Goal: Information Seeking & Learning: Learn about a topic

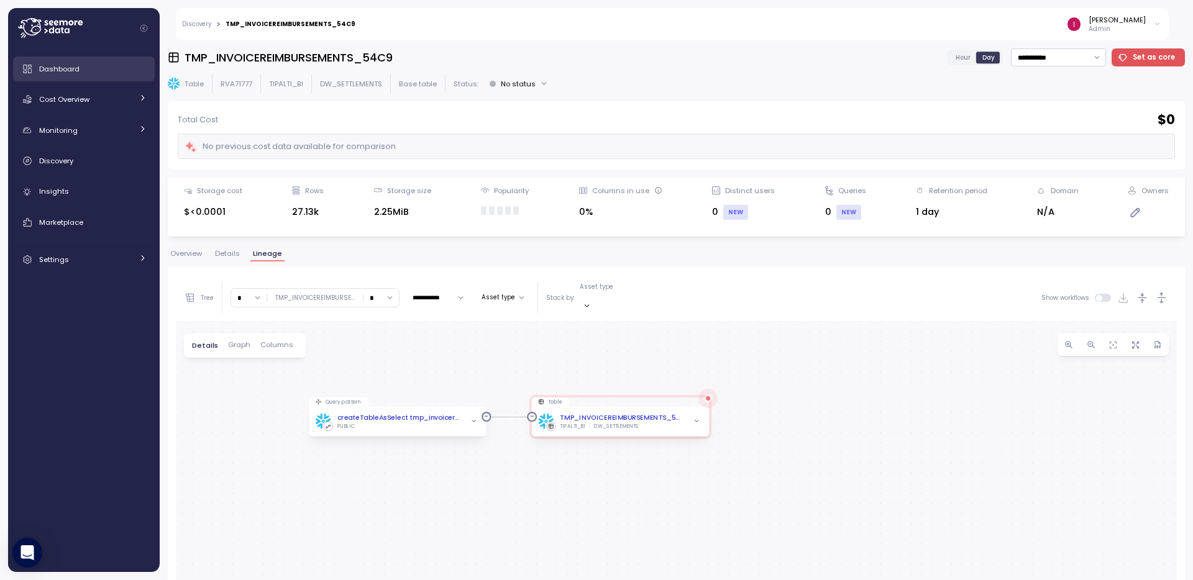
click at [83, 70] on div "Dashboard" at bounding box center [92, 69] width 107 height 12
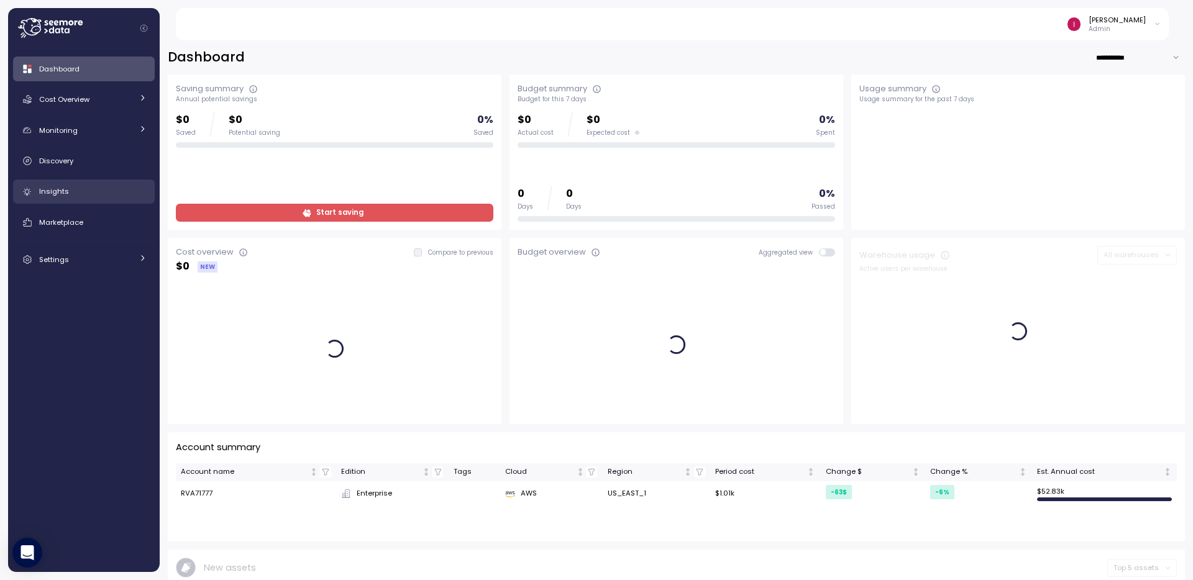
click at [90, 187] on div "Insights" at bounding box center [92, 191] width 107 height 12
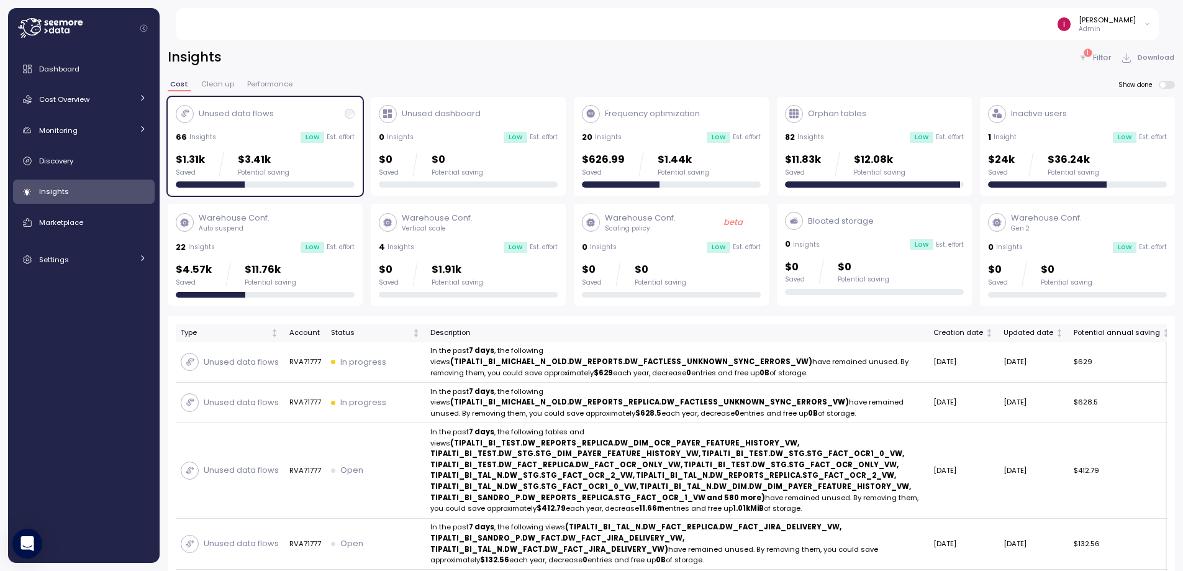
click at [219, 86] on span "Clean up" at bounding box center [217, 84] width 33 height 7
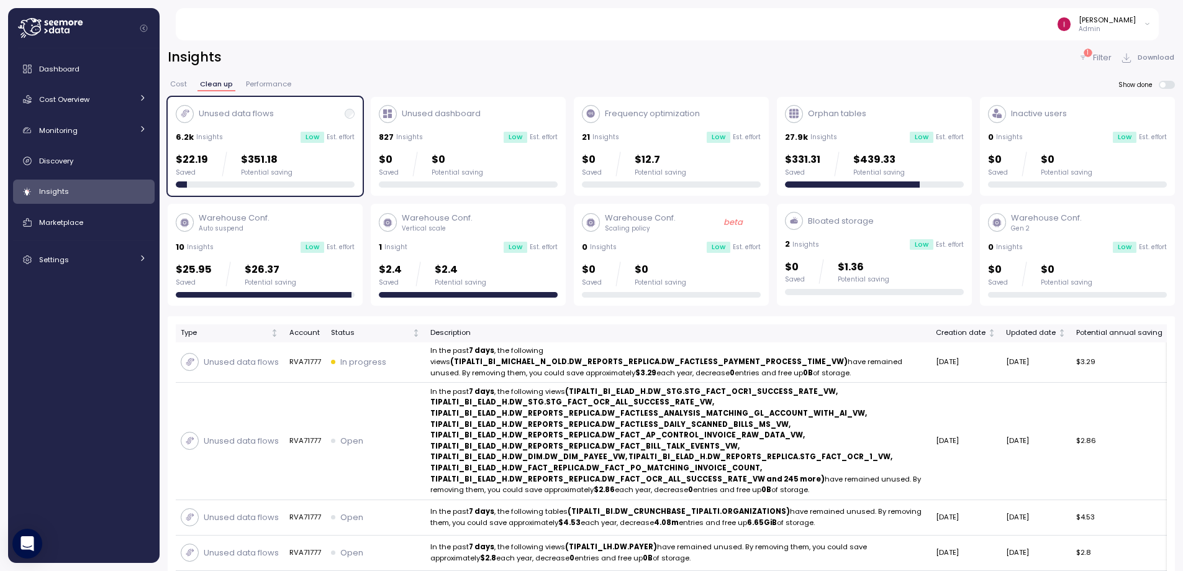
click at [180, 87] on span "Cost" at bounding box center [178, 84] width 17 height 7
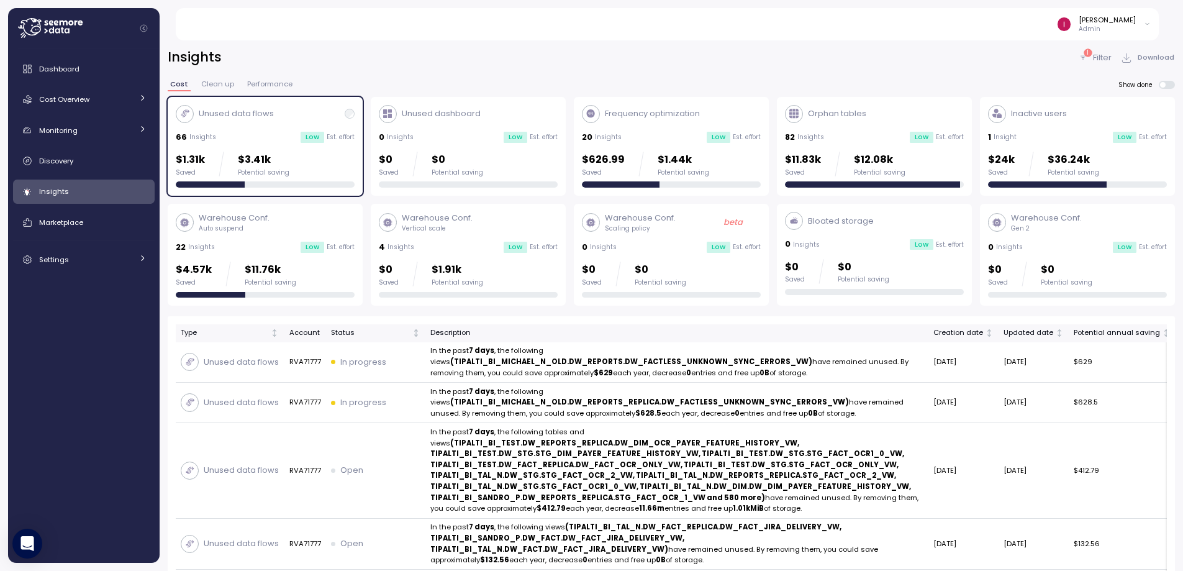
drag, startPoint x: 219, startPoint y: 84, endPoint x: 426, endPoint y: 89, distance: 206.3
click at [219, 84] on span "Clean up" at bounding box center [217, 84] width 33 height 7
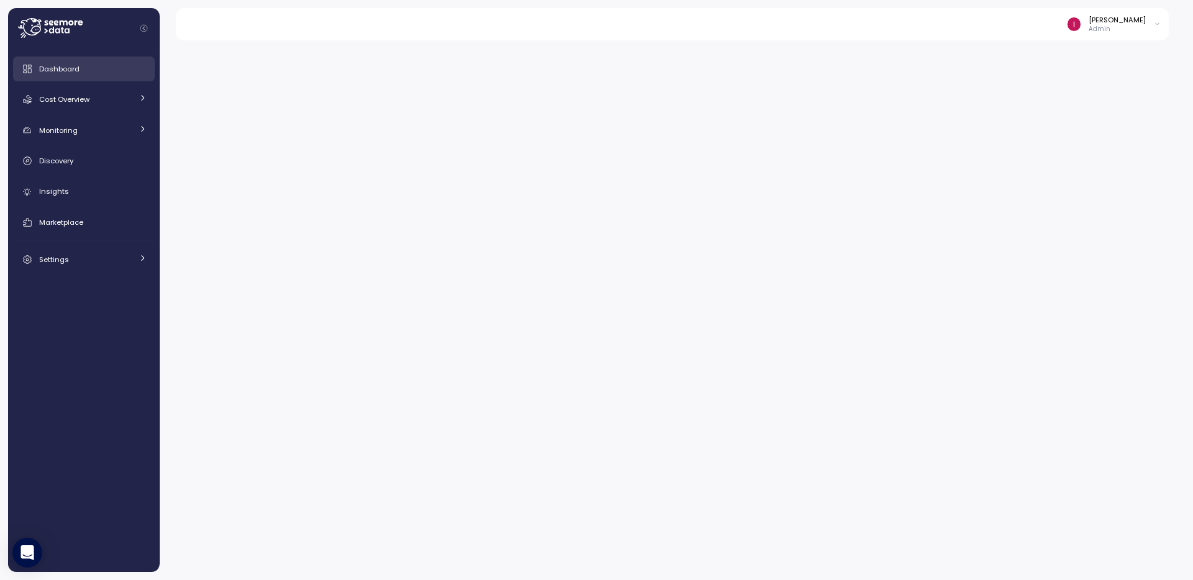
click at [88, 77] on link "Dashboard" at bounding box center [84, 69] width 142 height 25
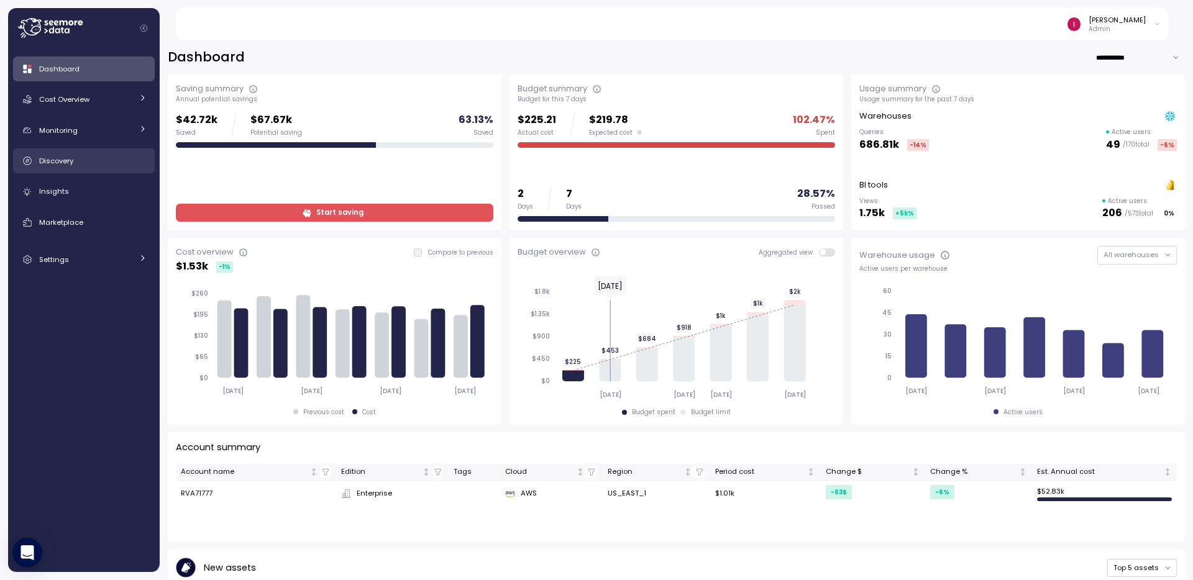
click at [81, 168] on link "Discovery" at bounding box center [84, 160] width 142 height 25
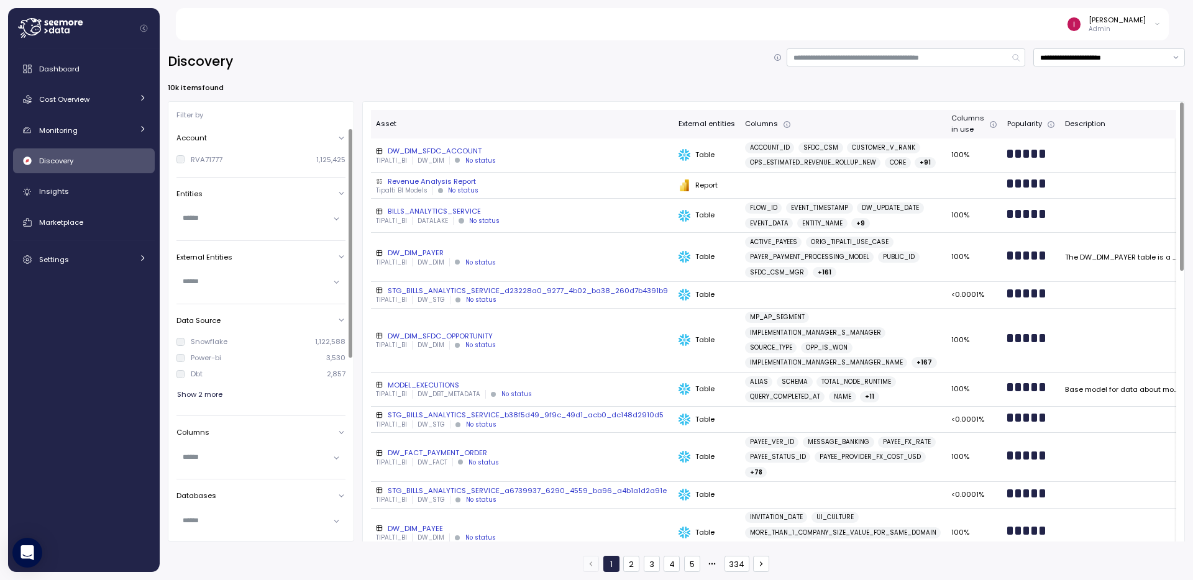
click at [456, 155] on div "DW_DIM_SFDC_ACCOUNT" at bounding box center [522, 151] width 293 height 10
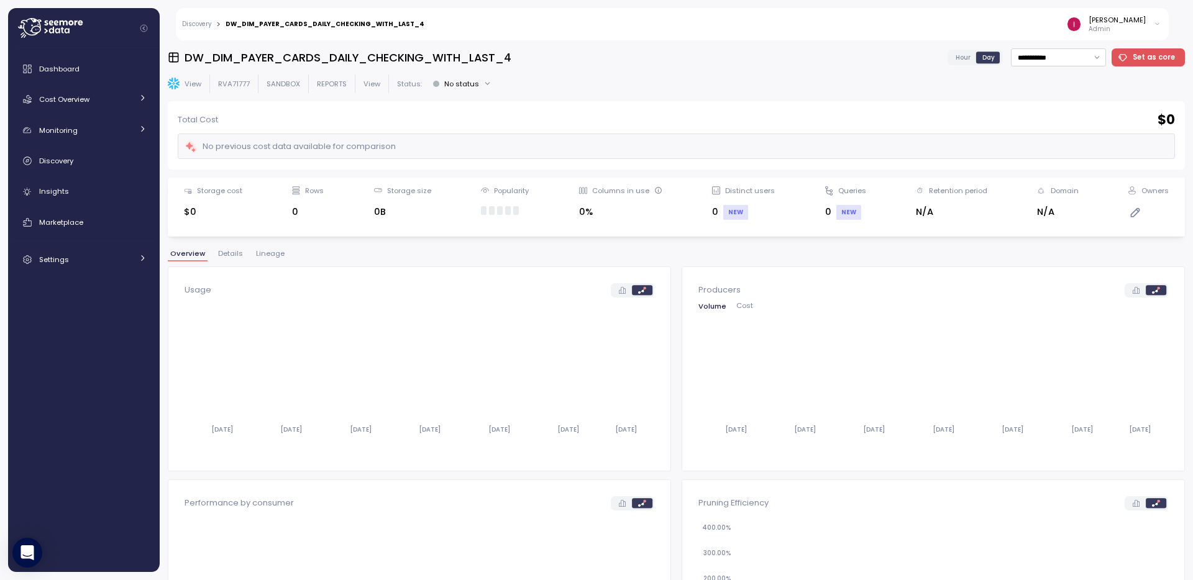
click at [273, 257] on span "Lineage" at bounding box center [270, 253] width 29 height 7
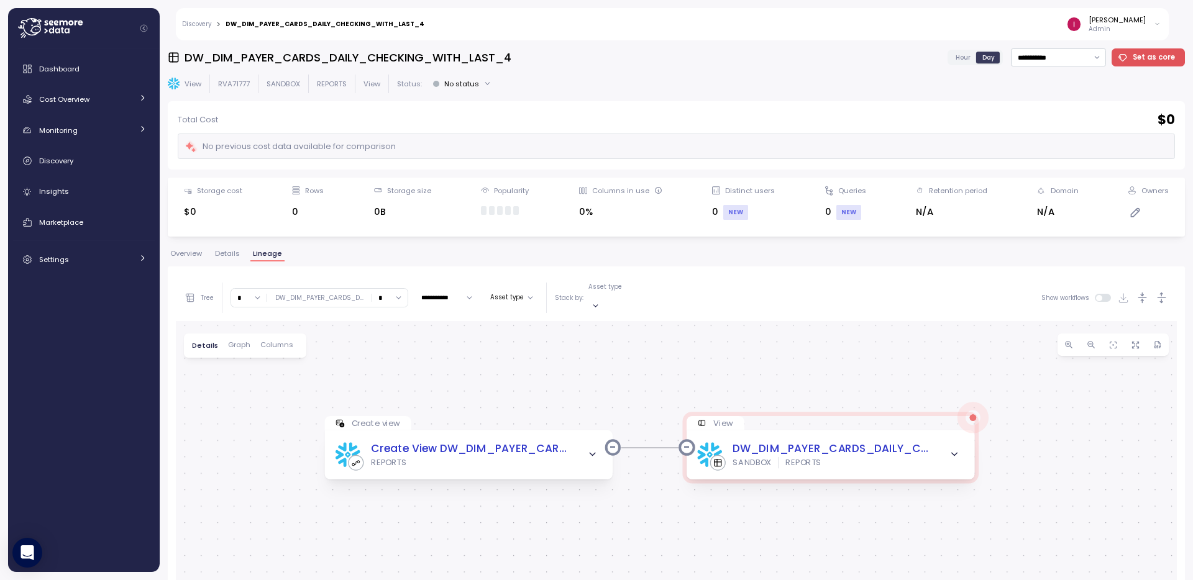
drag, startPoint x: 493, startPoint y: 380, endPoint x: 501, endPoint y: 356, distance: 25.5
click at [501, 356] on div "Create view Create View DW_DIM_PAYER_CARDS_DAILY_CHECKING_WITH_LAST_4 REPORTS V…" at bounding box center [676, 563] width 1001 height 485
click at [591, 449] on span "button" at bounding box center [592, 454] width 17 height 17
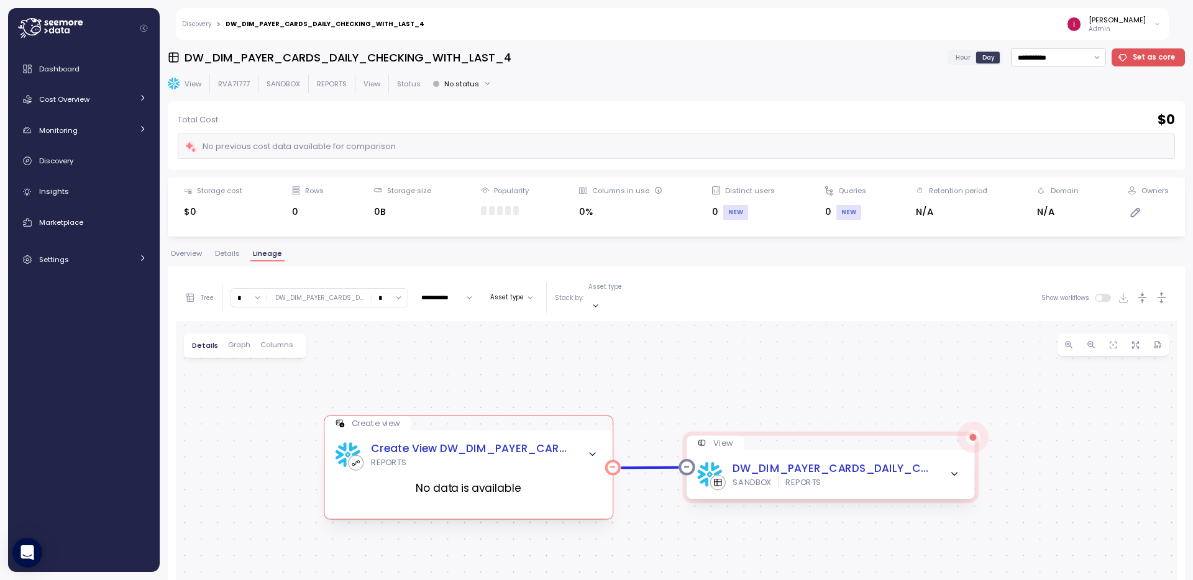
click at [591, 449] on span "button" at bounding box center [592, 454] width 17 height 17
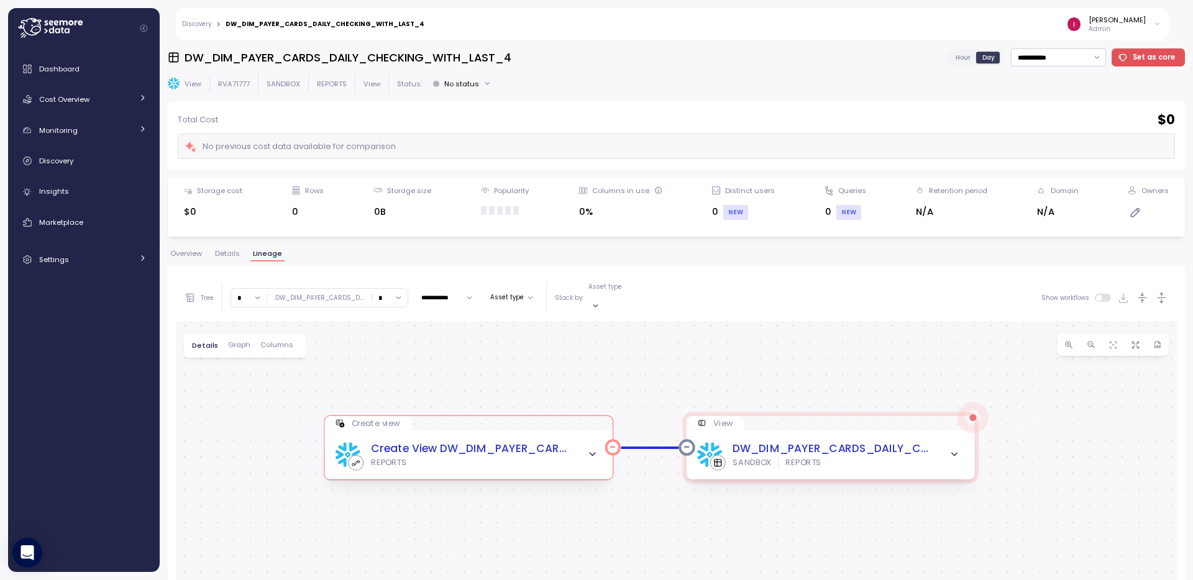
click at [591, 449] on span "button" at bounding box center [592, 454] width 17 height 17
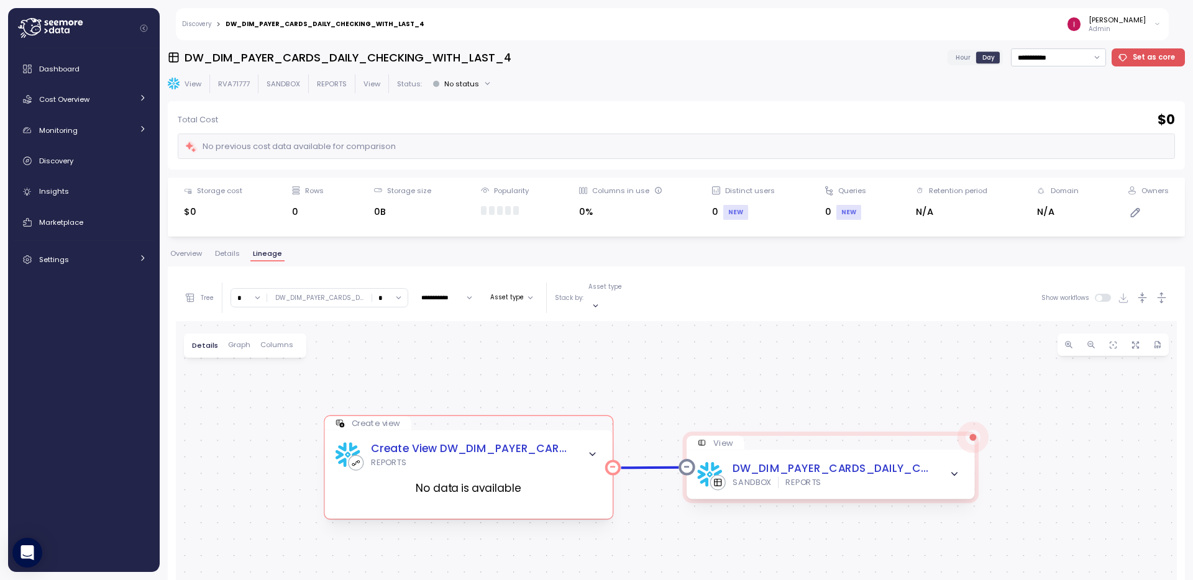
click at [591, 449] on span "button" at bounding box center [592, 454] width 17 height 17
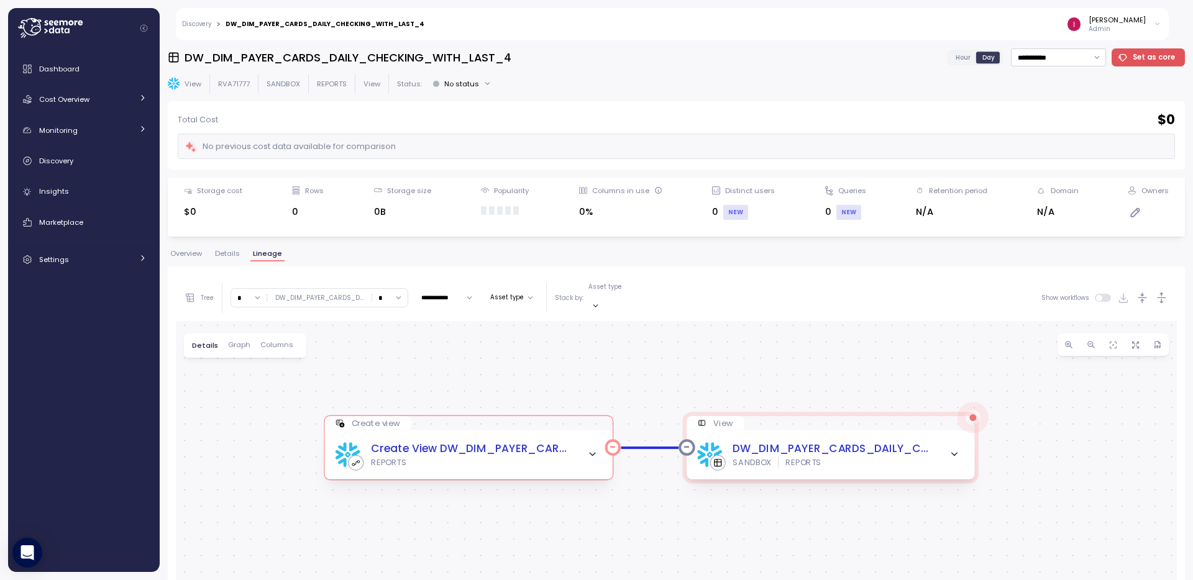
click at [591, 449] on span "button" at bounding box center [592, 454] width 17 height 17
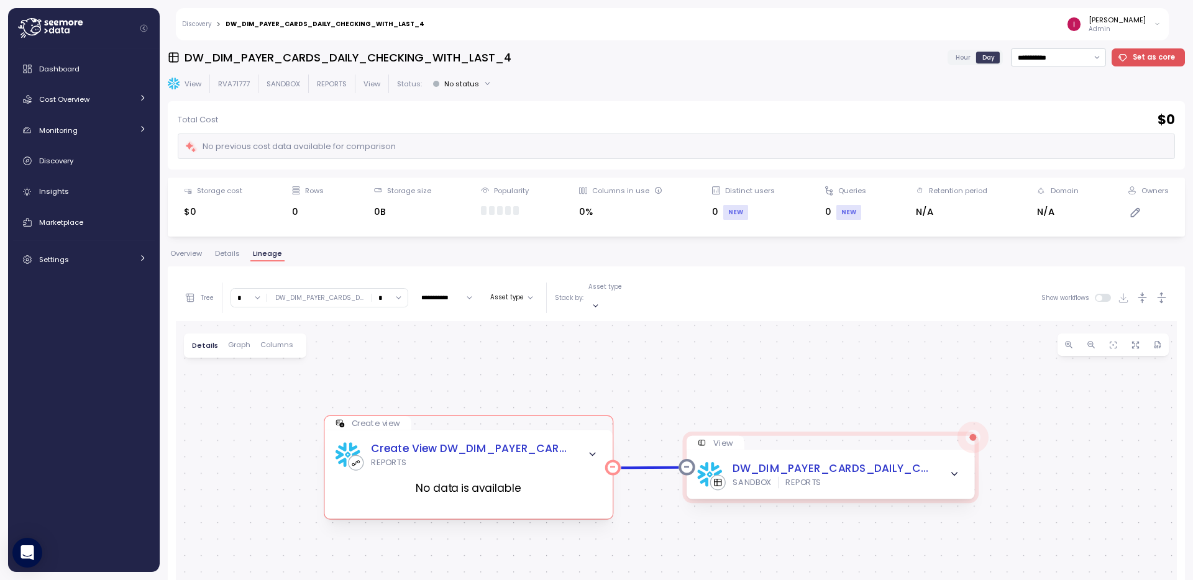
click at [591, 449] on span "button" at bounding box center [592, 454] width 17 height 17
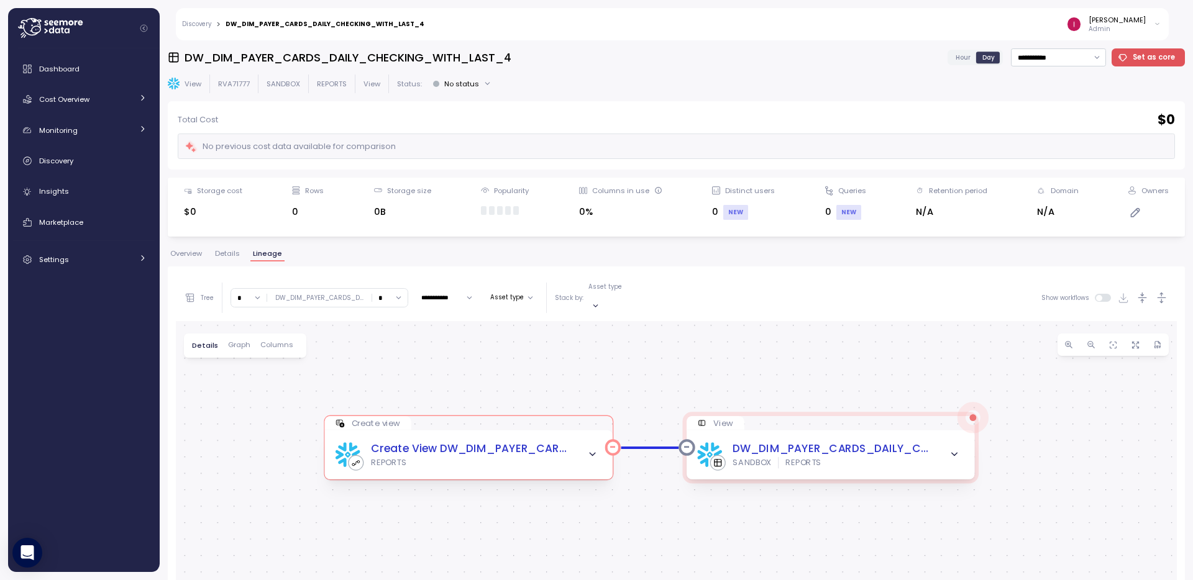
click at [591, 449] on span "button" at bounding box center [592, 454] width 17 height 17
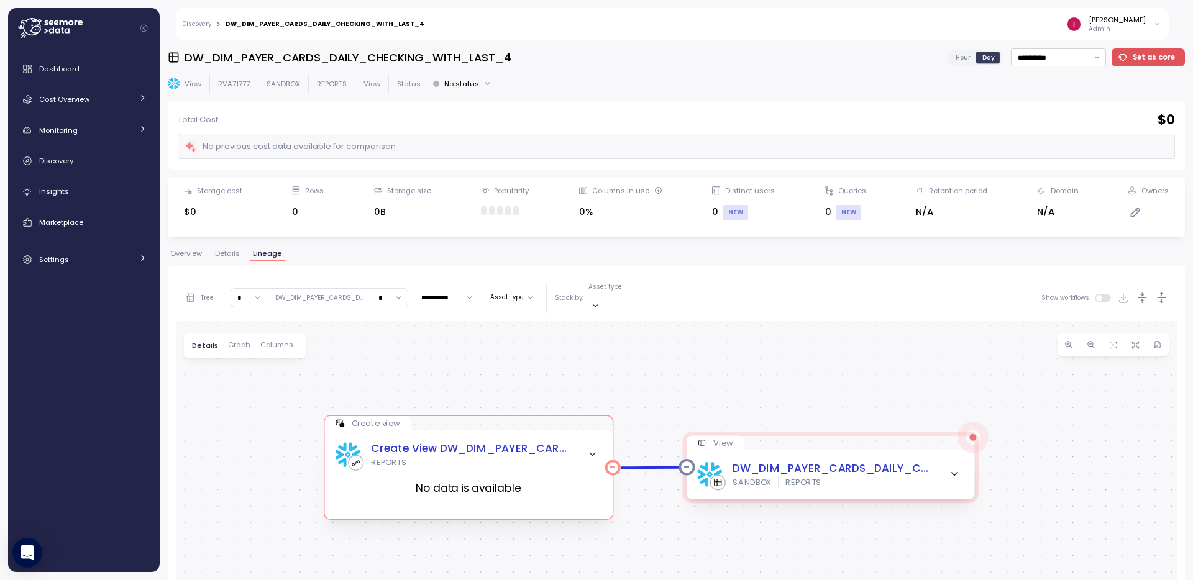
click at [591, 449] on span "button" at bounding box center [592, 454] width 17 height 17
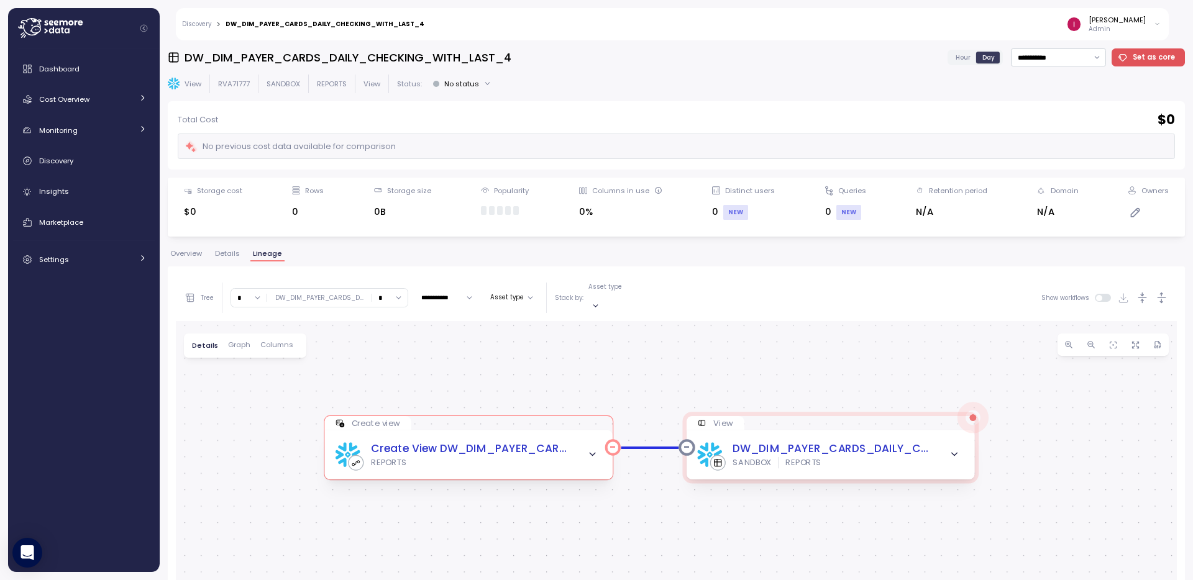
click at [591, 449] on span "button" at bounding box center [592, 454] width 17 height 17
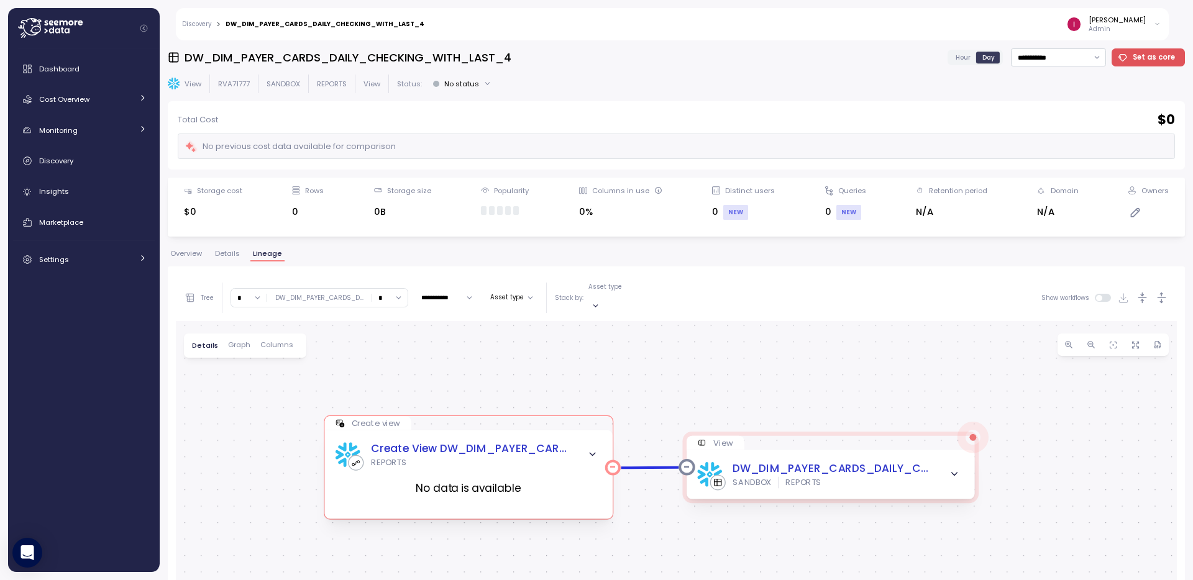
click at [591, 449] on span "button" at bounding box center [592, 454] width 17 height 17
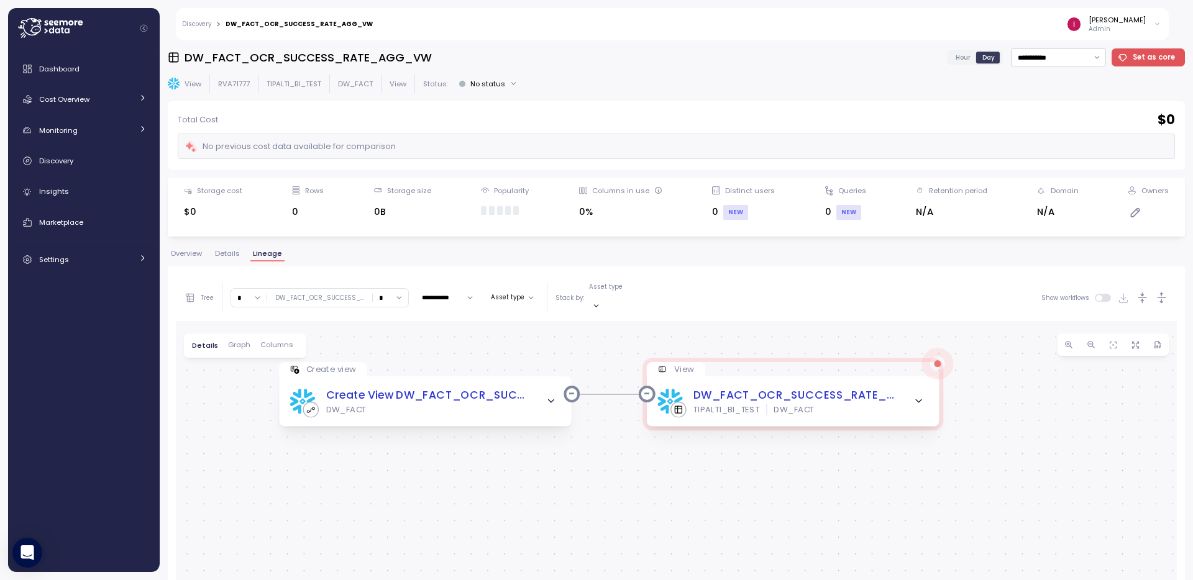
drag, startPoint x: 347, startPoint y: 413, endPoint x: 361, endPoint y: 323, distance: 91.2
click at [371, 275] on div "**********" at bounding box center [676, 541] width 1001 height 532
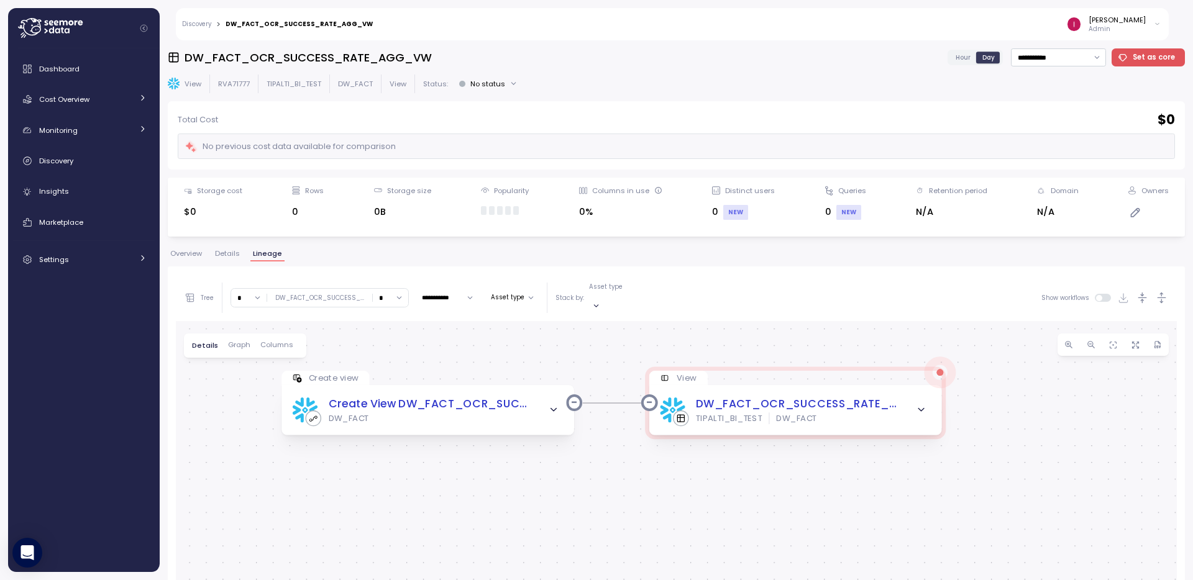
drag, startPoint x: 286, startPoint y: 472, endPoint x: 289, endPoint y: 481, distance: 9.8
click at [289, 481] on div "Create view Create View DW_FACT_OCR_SUCCESS_RATE_AGG_VW DW_FACT View DW_FACT_OC…" at bounding box center [676, 563] width 1001 height 485
click at [252, 293] on input "*" at bounding box center [248, 298] width 35 height 18
click at [242, 371] on div "2" at bounding box center [251, 366] width 34 height 16
type input "*"
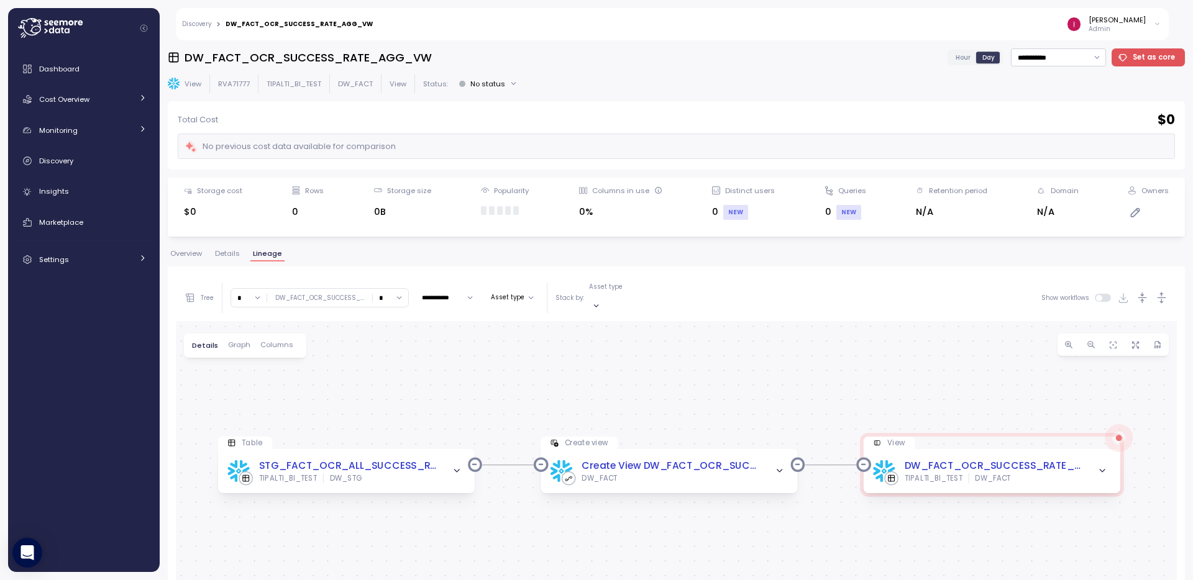
drag, startPoint x: 460, startPoint y: 411, endPoint x: 457, endPoint y: 307, distance: 103.8
click at [457, 307] on div "**********" at bounding box center [676, 541] width 1001 height 532
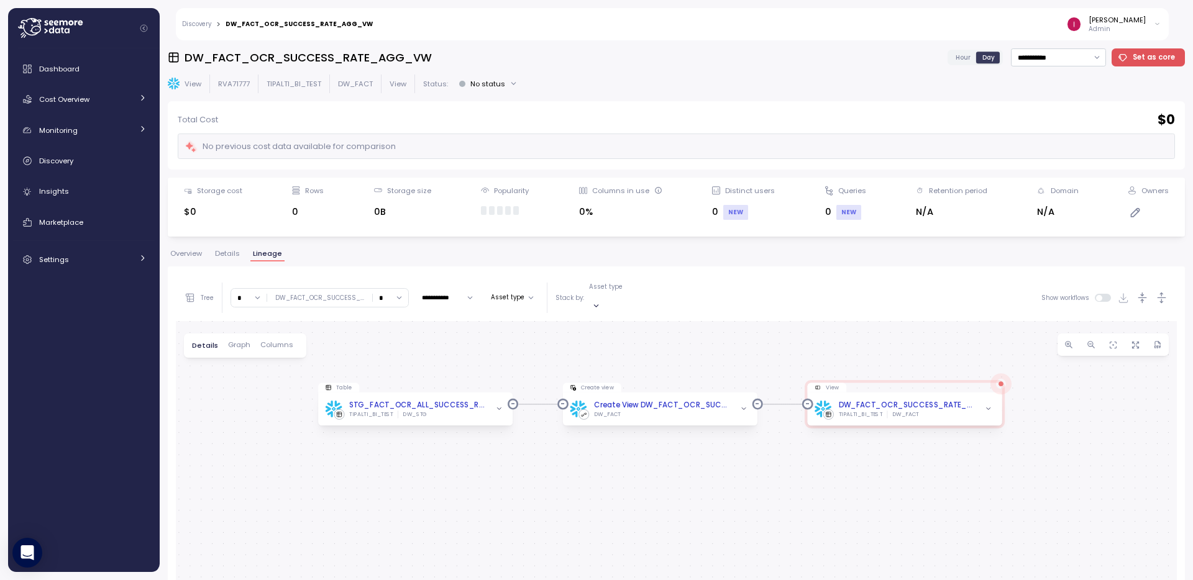
drag, startPoint x: 600, startPoint y: 389, endPoint x: 608, endPoint y: 342, distance: 47.8
click at [608, 342] on div "Create view Create View DW_FACT_OCR_SUCCESS_RATE_AGG_VW DW_FACT View DW_FACT_OC…" at bounding box center [676, 563] width 1001 height 485
click at [196, 255] on span "Overview" at bounding box center [186, 253] width 32 height 7
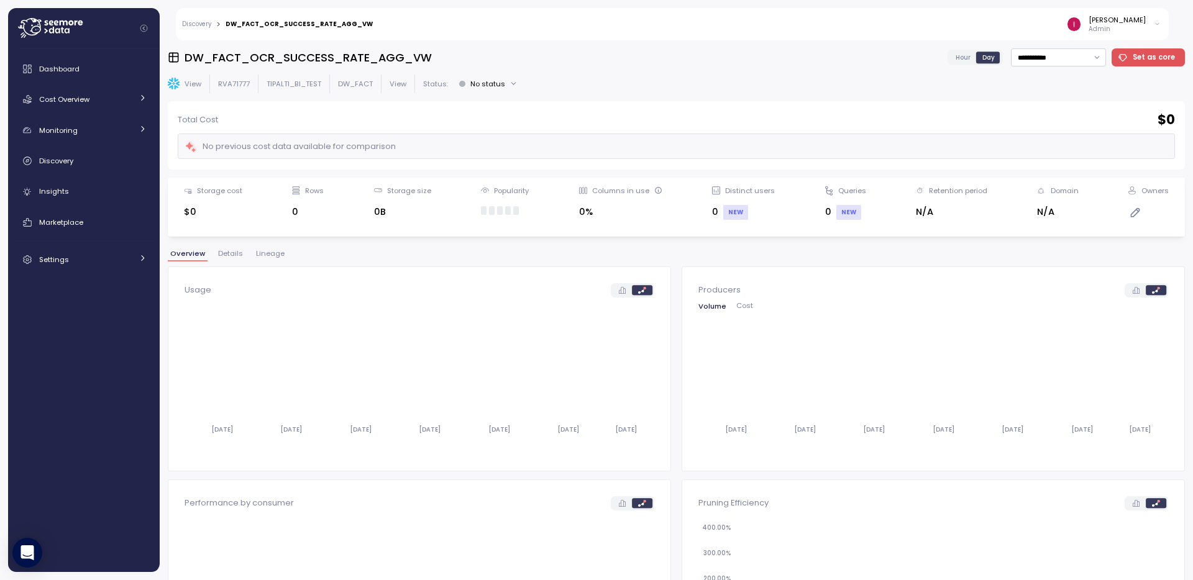
click at [268, 252] on span "Lineage" at bounding box center [270, 253] width 29 height 7
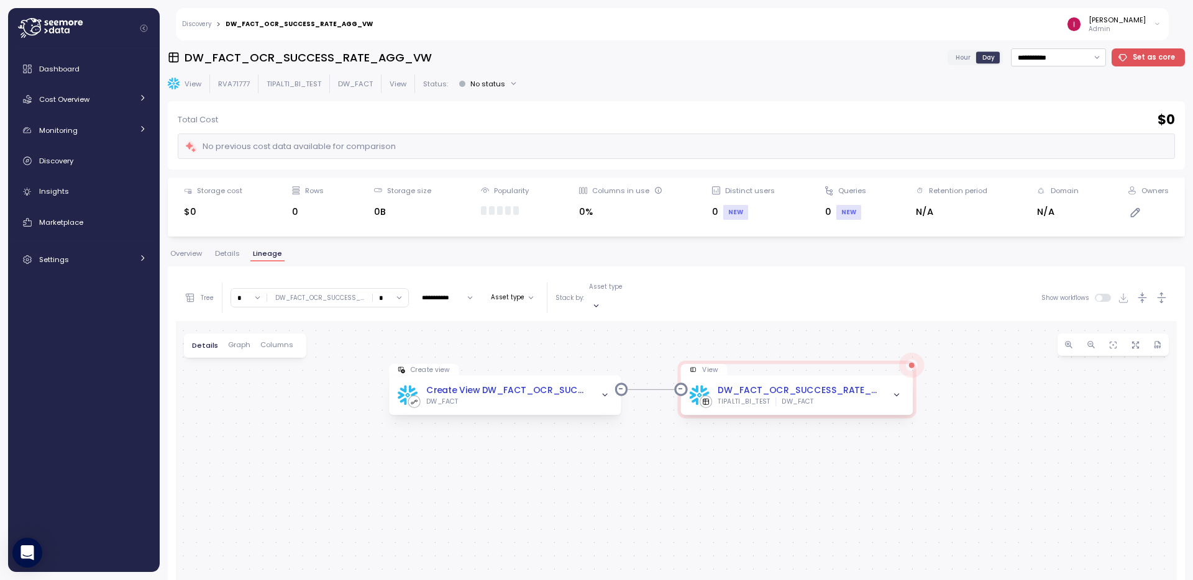
drag, startPoint x: 624, startPoint y: 408, endPoint x: 624, endPoint y: 337, distance: 71.4
click at [624, 337] on div "Create view Create View DW_FACT_OCR_SUCCESS_RATE_AGG_VW DW_FACT View DW_FACT_OC…" at bounding box center [676, 563] width 1001 height 485
click at [244, 292] on input "*" at bounding box center [248, 298] width 35 height 18
click at [259, 371] on div "2" at bounding box center [251, 366] width 34 height 16
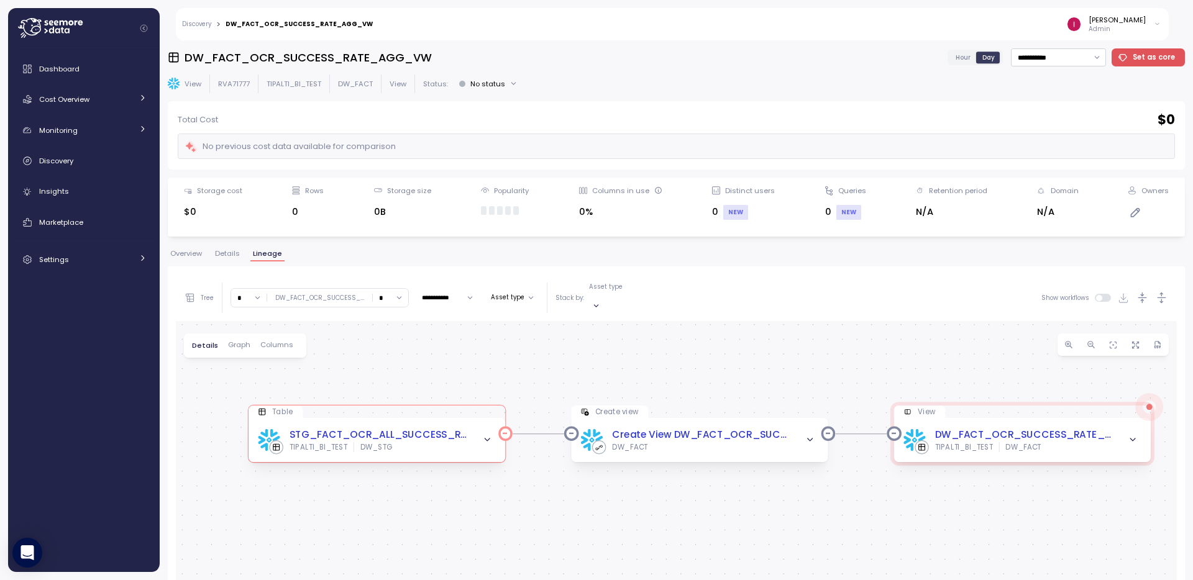
drag, startPoint x: 368, startPoint y: 370, endPoint x: 345, endPoint y: 411, distance: 47.8
click at [381, 321] on div "Create view Create View DW_FACT_OCR_SUCCESS_RATE_AGG_VW DW_FACT View DW_FACT_OC…" at bounding box center [676, 563] width 1001 height 485
click at [257, 297] on input "*" at bounding box center [248, 298] width 35 height 18
click at [249, 348] on div "1" at bounding box center [247, 350] width 17 height 10
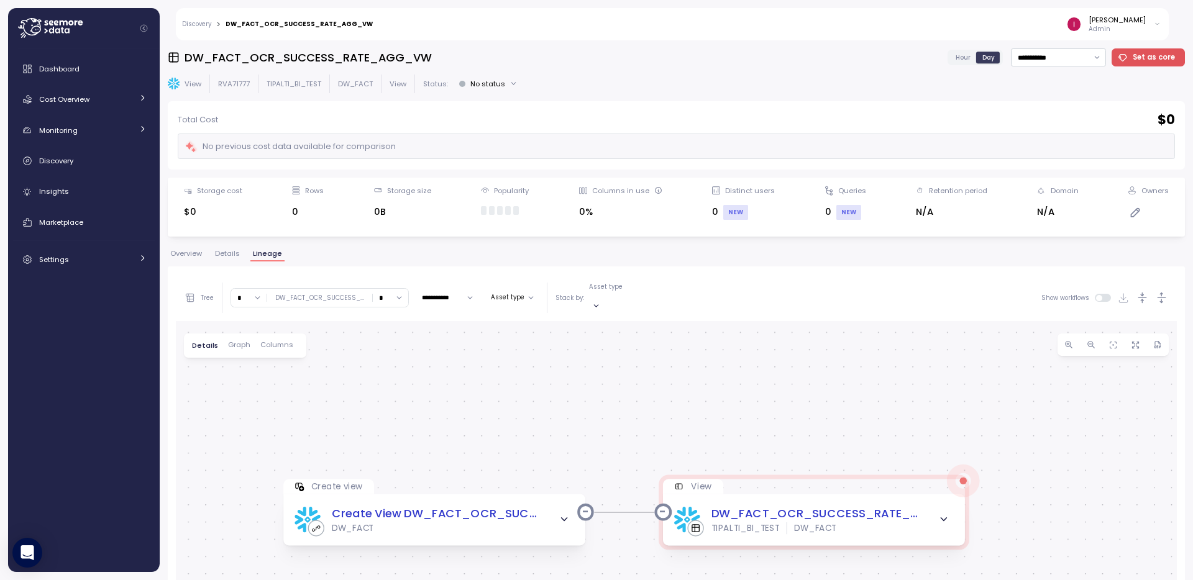
drag, startPoint x: 426, startPoint y: 377, endPoint x: 326, endPoint y: 348, distance: 104.2
click at [435, 348] on div "Create view Create View DW_FACT_OCR_SUCCESS_RATE_AGG_VW DW_FACT View DW_FACT_OC…" at bounding box center [676, 563] width 1001 height 485
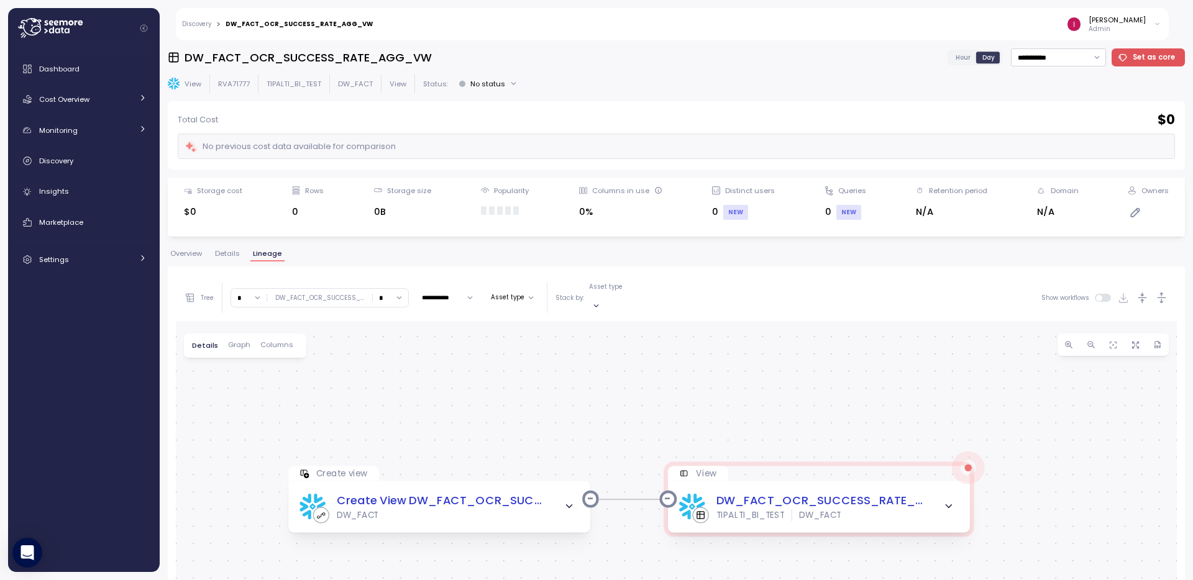
drag, startPoint x: 255, startPoint y: 293, endPoint x: 235, endPoint y: 360, distance: 69.4
click at [255, 294] on input "*" at bounding box center [248, 298] width 35 height 18
click at [237, 363] on div "2" at bounding box center [251, 366] width 34 height 16
type input "*"
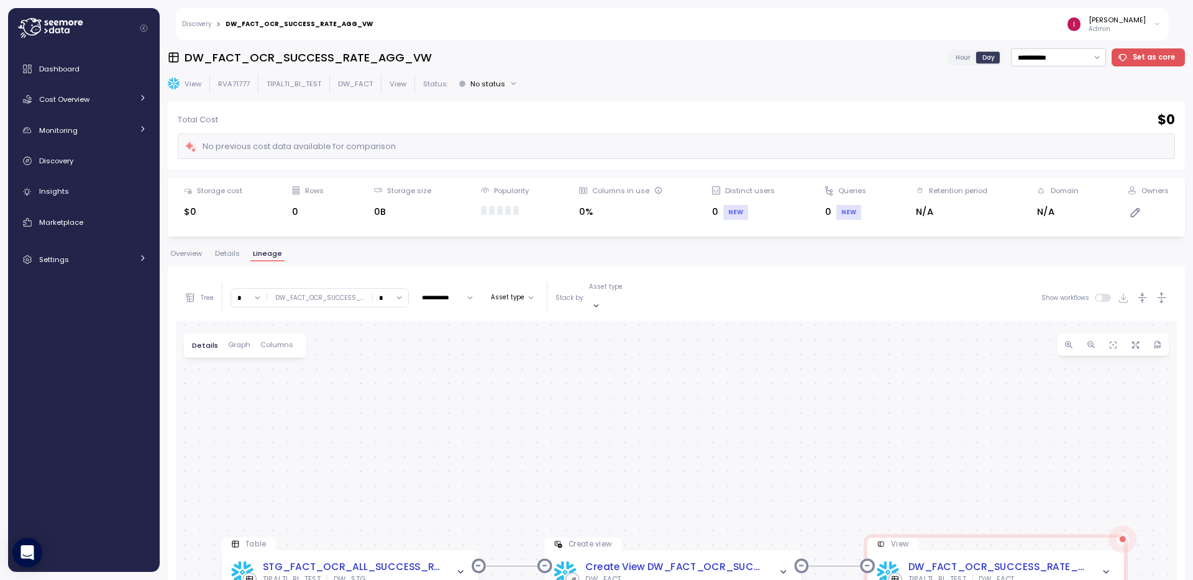
drag, startPoint x: 394, startPoint y: 395, endPoint x: 400, endPoint y: 329, distance: 66.1
click at [400, 329] on div "Create view Create View DW_FACT_OCR_SUCCESS_RATE_AGG_VW DW_FACT View DW_FACT_OC…" at bounding box center [676, 563] width 1001 height 485
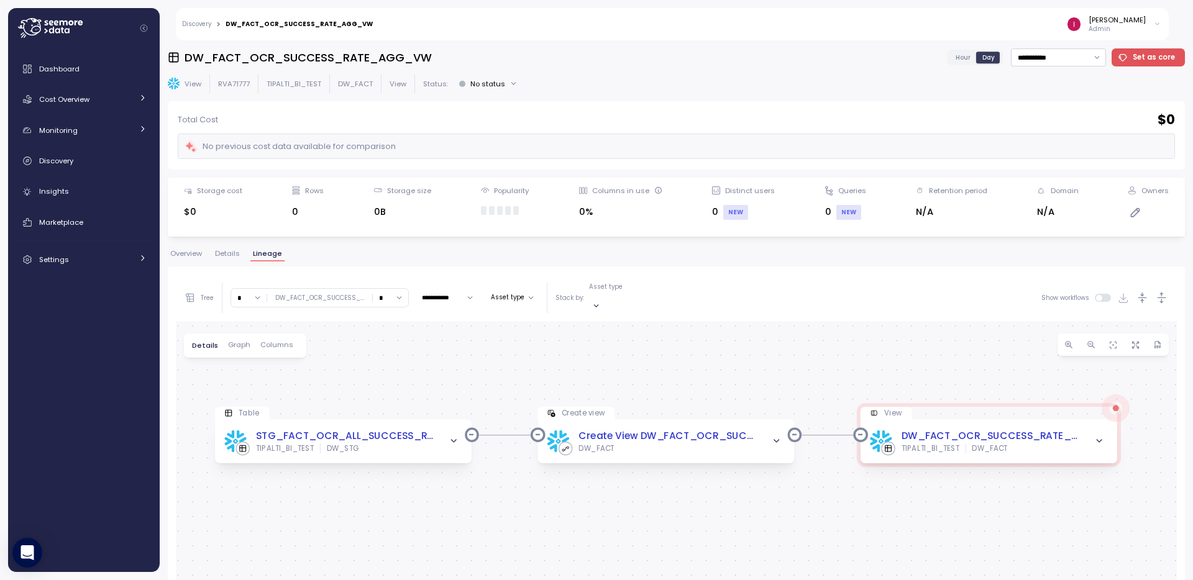
drag, startPoint x: 476, startPoint y: 393, endPoint x: 488, endPoint y: 374, distance: 21.7
click at [463, 329] on div "Create view Create View DW_FACT_OCR_SUCCESS_RATE_AGG_VW DW_FACT View DW_FACT_OC…" at bounding box center [676, 563] width 1001 height 485
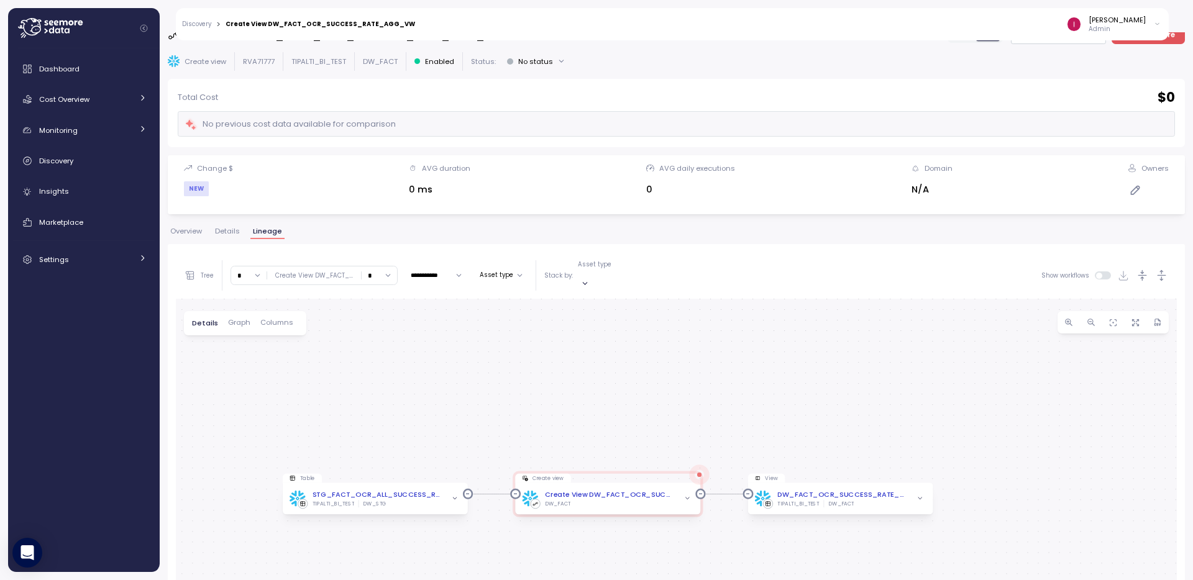
scroll to position [149, 0]
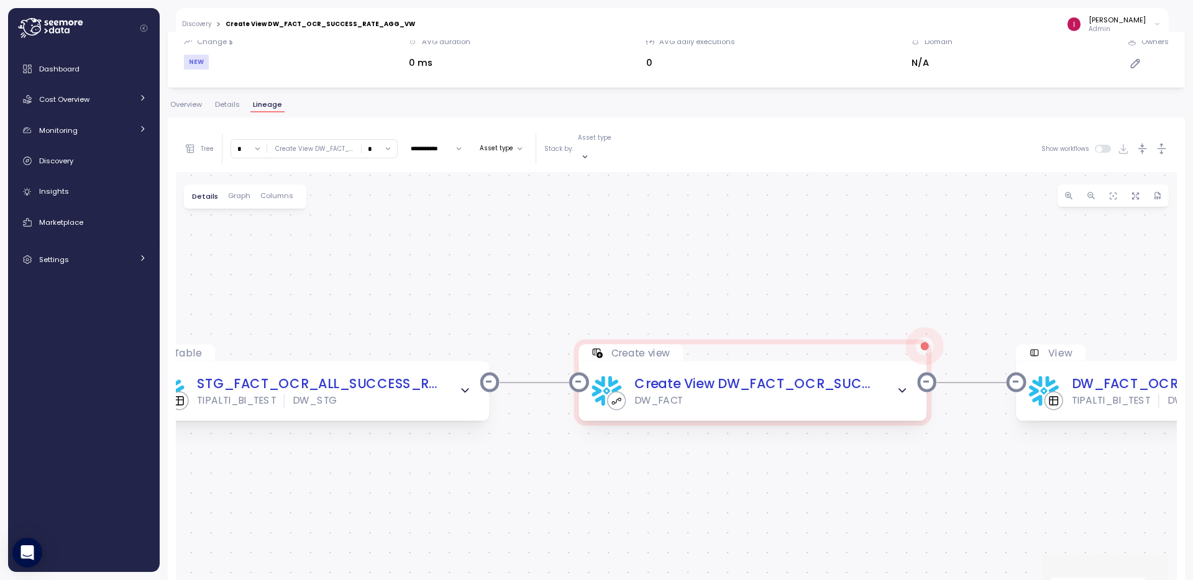
click at [188, 97] on div "**********" at bounding box center [676, 161] width 1017 height 524
click at [191, 113] on div "Overview Details Lineage" at bounding box center [676, 109] width 1017 height 16
click at [191, 108] on span "Overview" at bounding box center [186, 104] width 32 height 7
